Goal: Communication & Community: Ask a question

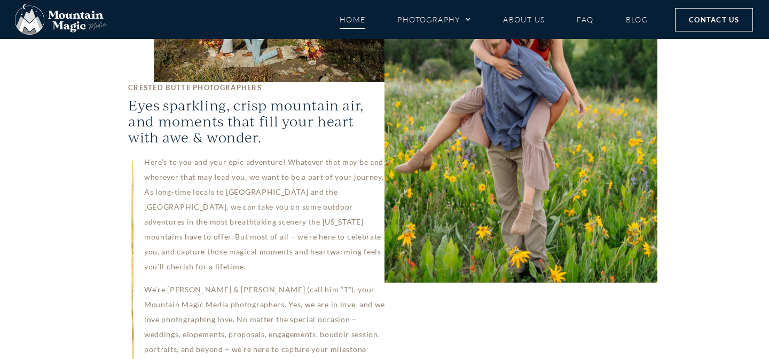
scroll to position [919, 0]
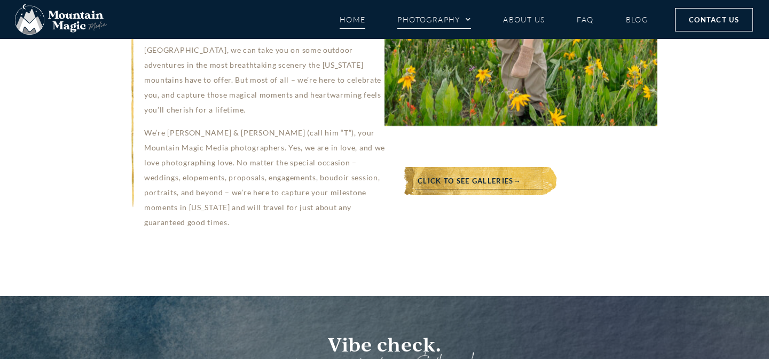
click at [457, 23] on link "Photography" at bounding box center [434, 19] width 74 height 19
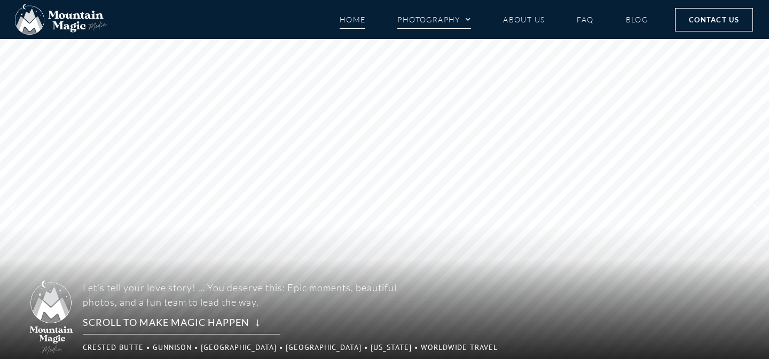
click at [443, 24] on link "Photography" at bounding box center [434, 19] width 74 height 19
click at [532, 22] on link "About Us" at bounding box center [524, 19] width 42 height 19
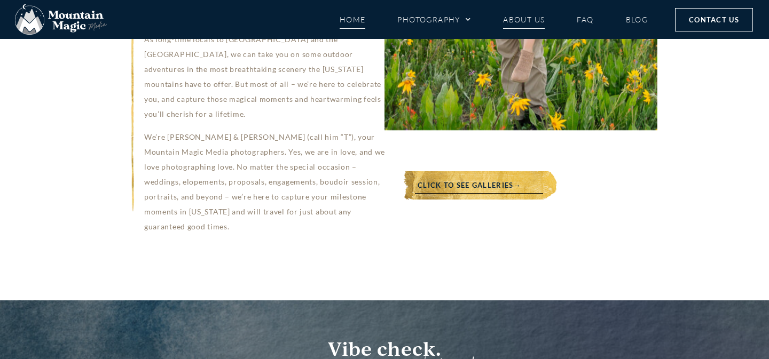
scroll to position [919, 0]
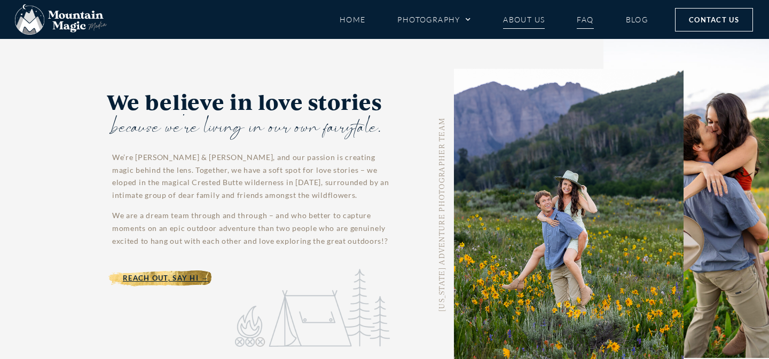
click at [584, 17] on link "FAQ" at bounding box center [585, 19] width 17 height 19
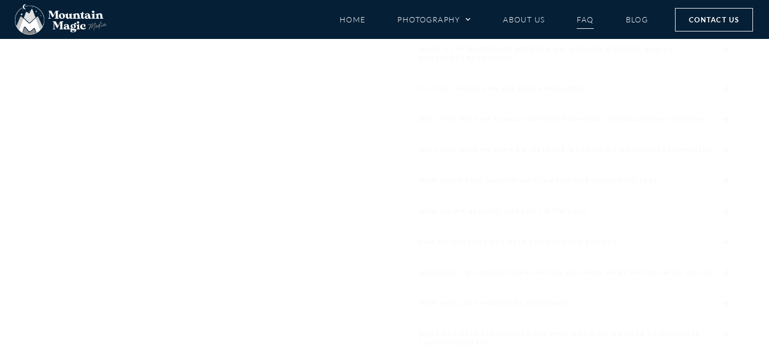
scroll to position [1354, 0]
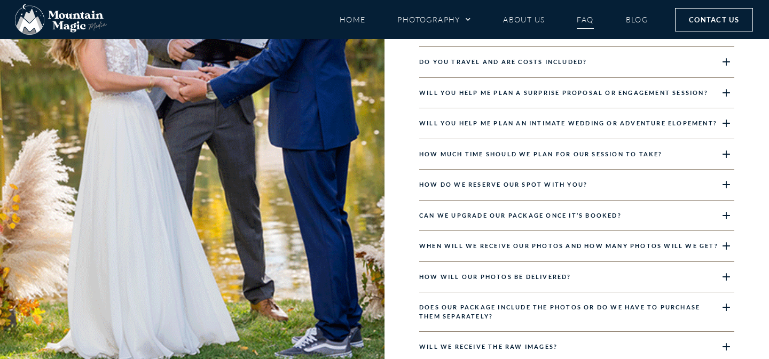
click at [552, 312] on div "Does our package include the photos or do we have to purchase them separately?" at bounding box center [576, 313] width 315 height 40
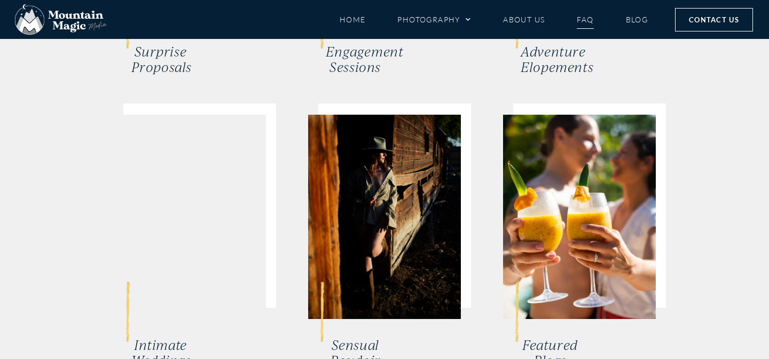
scroll to position [3225, 0]
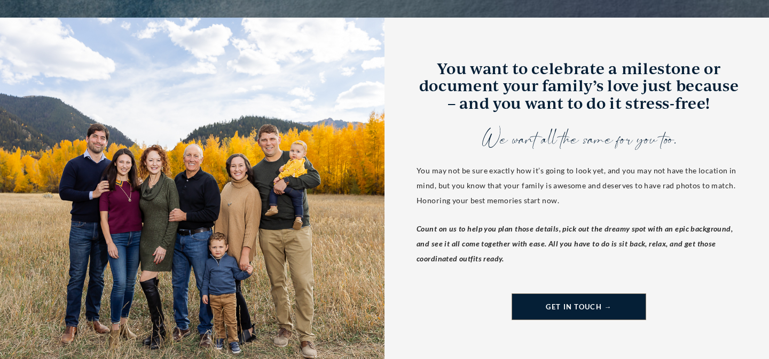
scroll to position [309, 0]
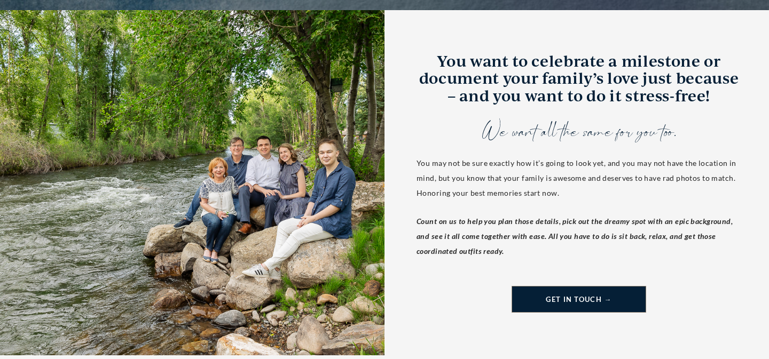
click at [582, 304] on span "Get in Touch →" at bounding box center [579, 300] width 66 height 12
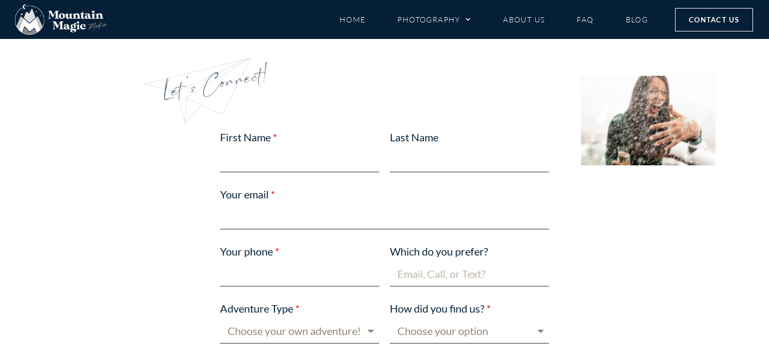
scroll to position [581, 0]
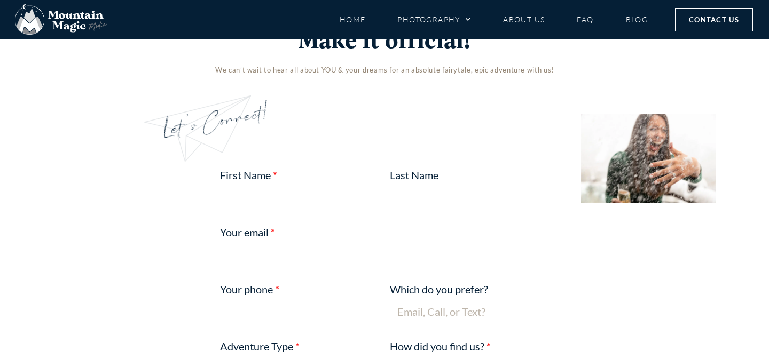
click at [245, 198] on input "First Name" at bounding box center [299, 197] width 159 height 25
type input "Kathy"
type input "Pickering"
type input "kathyannapickering@gmail.com"
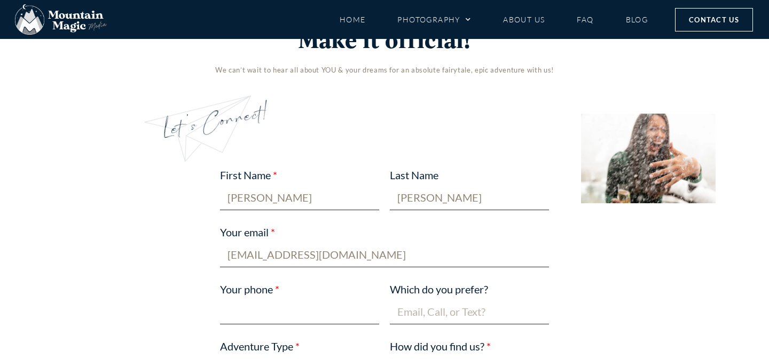
type input "7192007782"
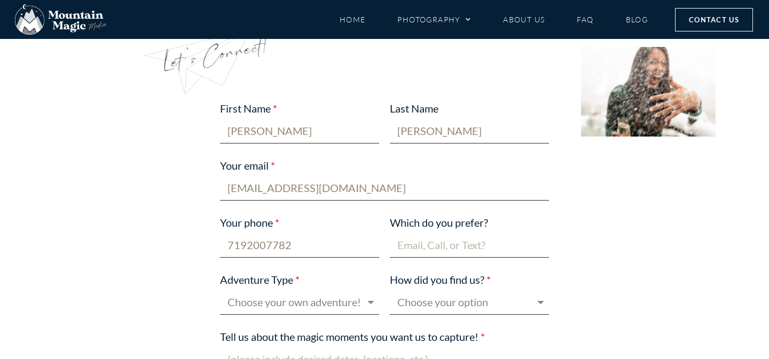
scroll to position [648, 0]
click at [450, 247] on input "Which do you prefer?" at bounding box center [469, 244] width 159 height 25
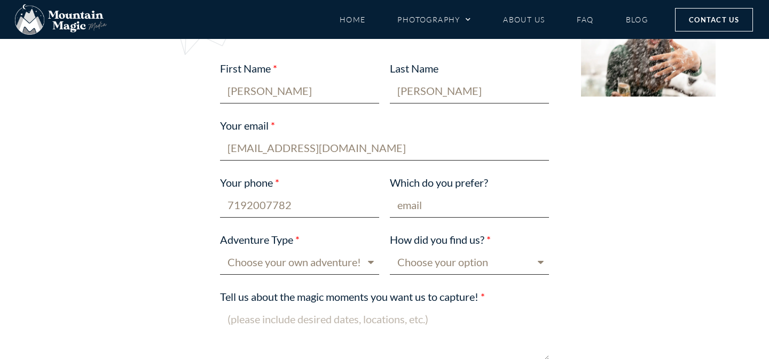
scroll to position [693, 0]
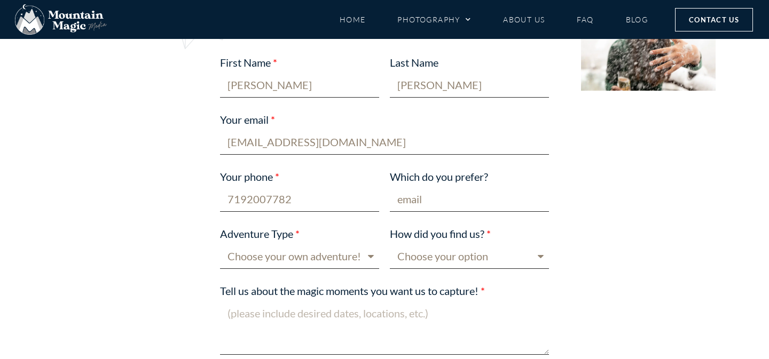
type input "email"
click at [322, 259] on select "Choose your own adventure! Proposal Engagement Elopement Wedding Boudoir Family…" at bounding box center [299, 256] width 159 height 25
select select "Family"
click at [220, 244] on select "Choose your own adventure! Proposal Engagement Elopement Wedding Boudoir Family…" at bounding box center [299, 256] width 159 height 25
click at [464, 263] on select "Choose your option Blog post Crested Butte Gunnison Wedding Guide Event Faceboo…" at bounding box center [469, 256] width 159 height 25
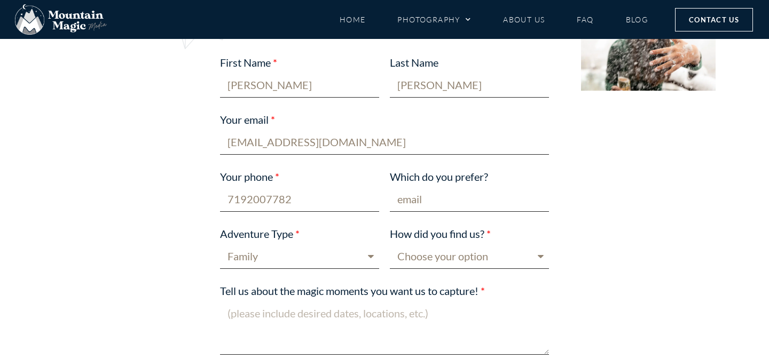
select select "Google"
click at [390, 244] on select "Choose your option Blog post Crested Butte Gunnison Wedding Guide Event Faceboo…" at bounding box center [469, 256] width 159 height 25
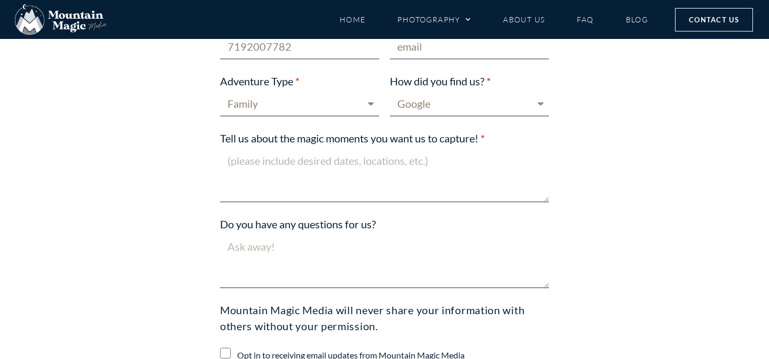
scroll to position [844, 0]
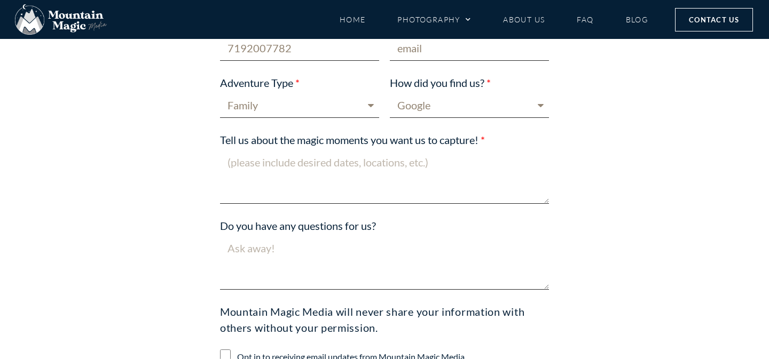
click at [236, 160] on textarea "Tell us about the magic moments you want us to capture!" at bounding box center [384, 177] width 329 height 54
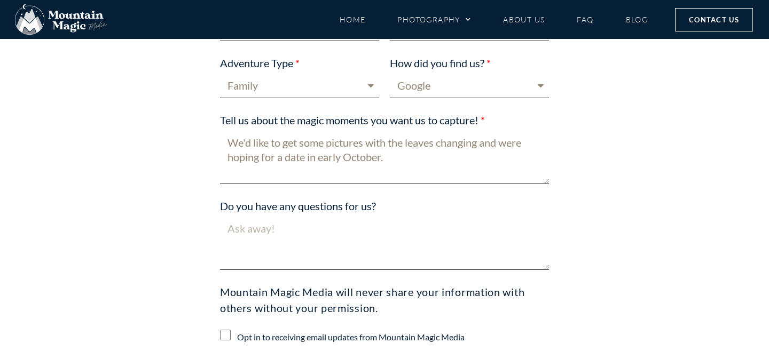
scroll to position [866, 0]
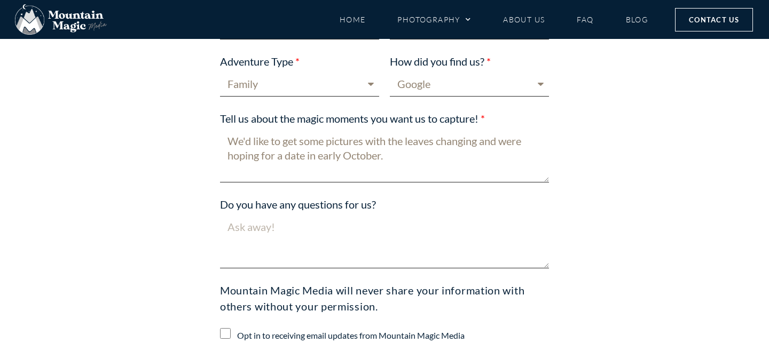
type textarea "We'd like to get some pictures with the leaves changing and were hoping for a d…"
click at [281, 227] on textarea "Do you have any questions for us?" at bounding box center [384, 242] width 329 height 54
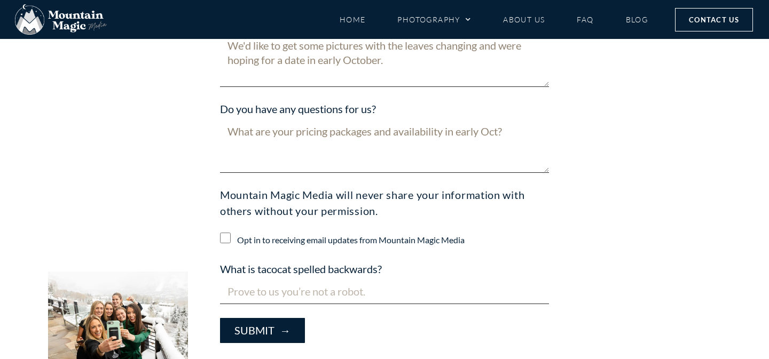
scroll to position [989, 0]
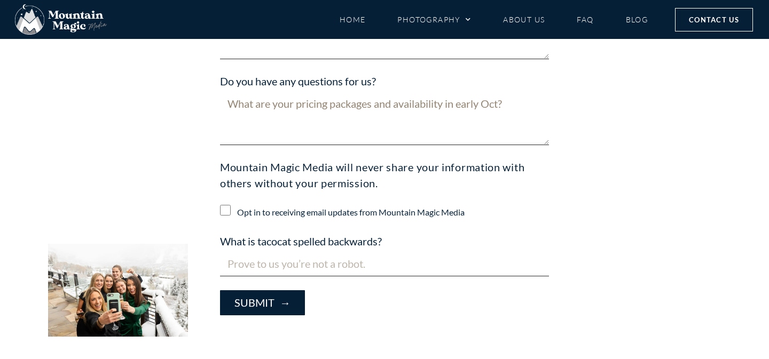
type textarea "What are your pricing packages and availability in early Oct?"
click at [276, 265] on input "What is tacocat spelled backwards?" at bounding box center [384, 264] width 329 height 25
type input "tacocat"
click at [264, 303] on span "Submit →" at bounding box center [262, 303] width 56 height 12
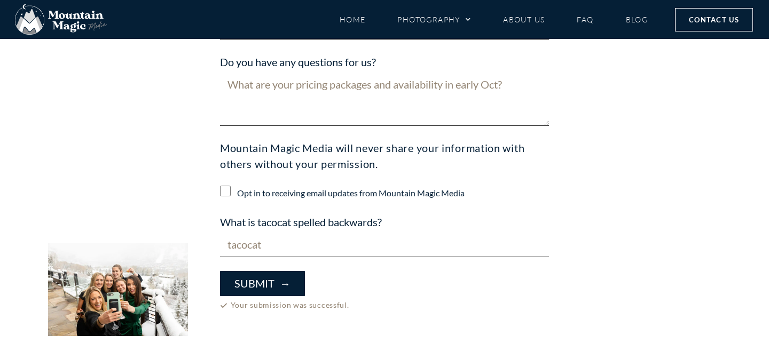
scroll to position [1388, 0]
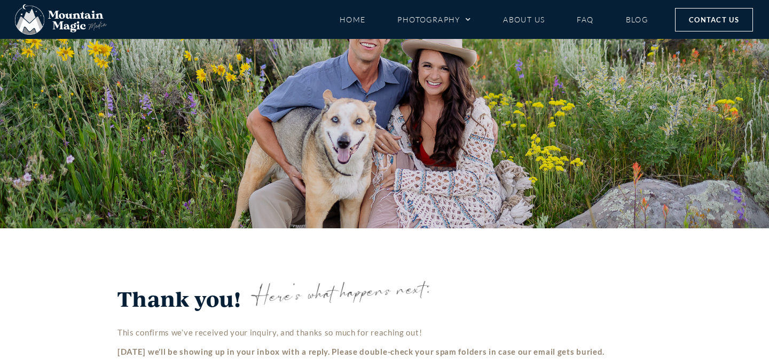
scroll to position [345, 0]
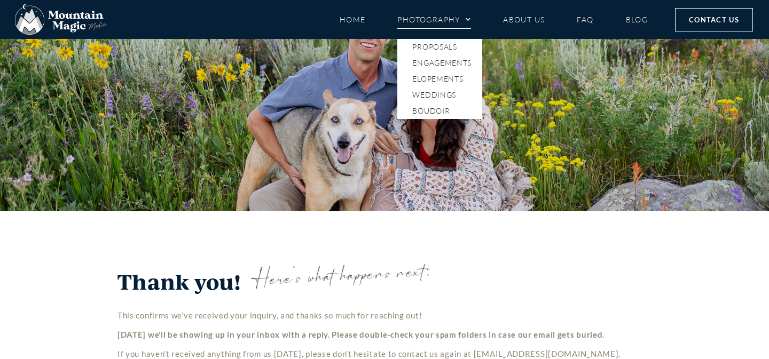
click at [454, 17] on link "Photography" at bounding box center [434, 19] width 74 height 19
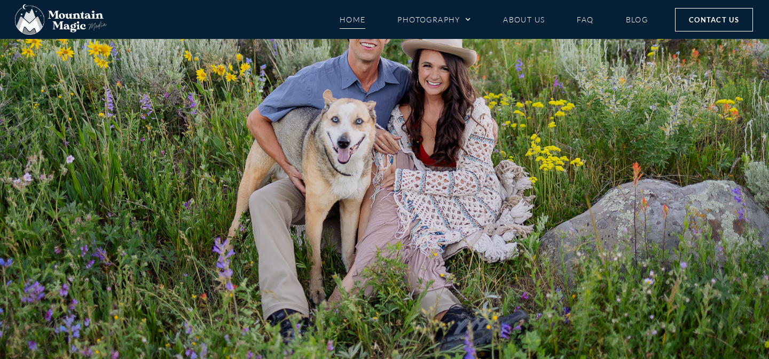
click at [349, 20] on link "Home" at bounding box center [353, 19] width 26 height 19
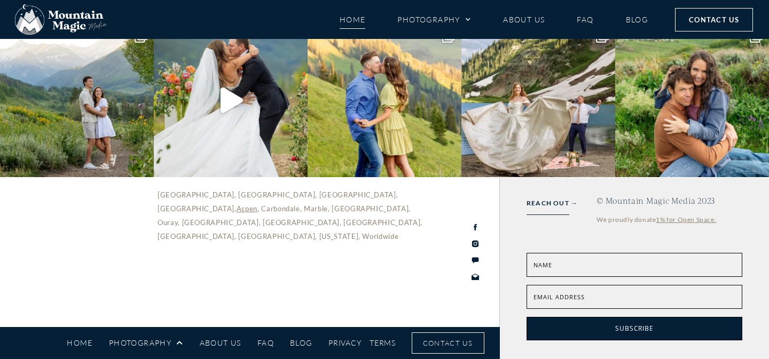
scroll to position [4162, 0]
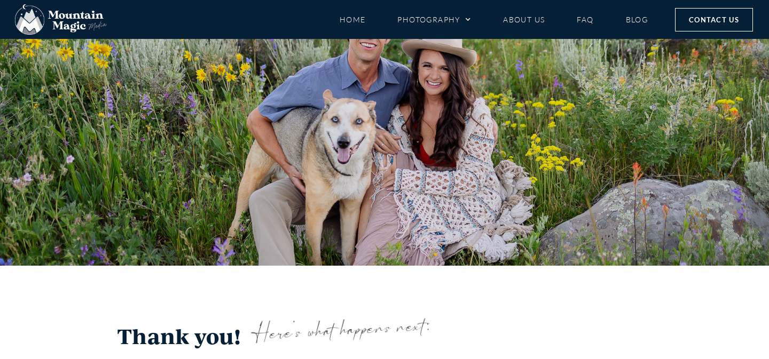
scroll to position [345, 0]
